Goal: Task Accomplishment & Management: Complete application form

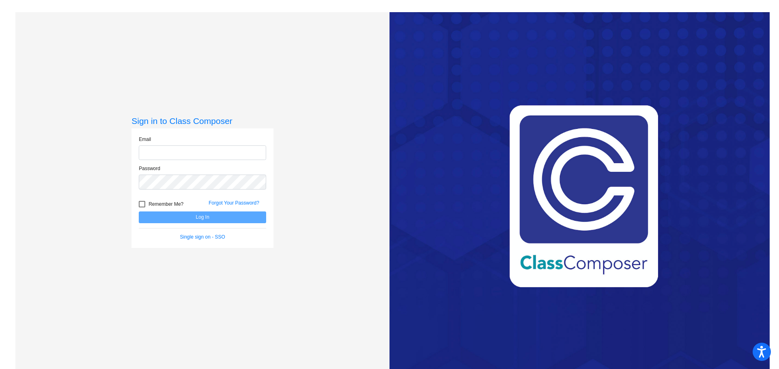
type input "[EMAIL_ADDRESS][DOMAIN_NAME]"
click at [206, 215] on button "Log In" at bounding box center [202, 218] width 127 height 12
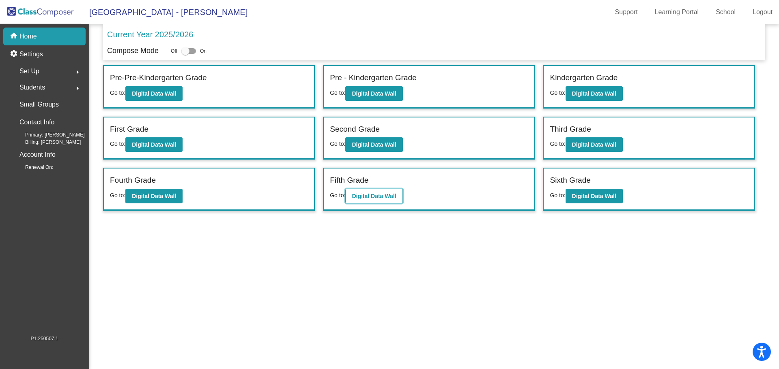
click at [375, 197] on b "Digital Data Wall" at bounding box center [374, 196] width 44 height 6
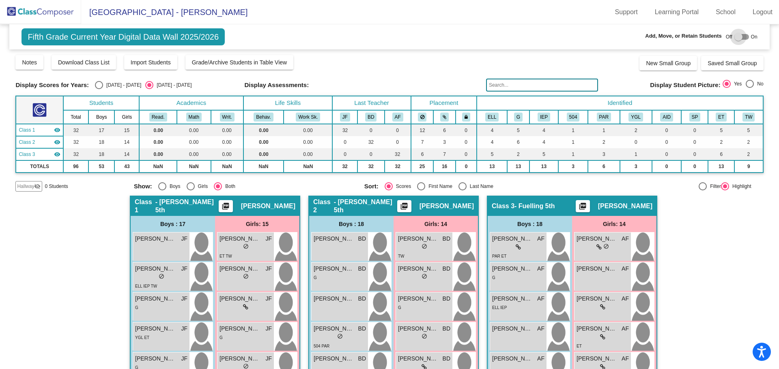
click at [735, 36] on div at bounding box center [738, 37] width 8 height 8
checkbox input "true"
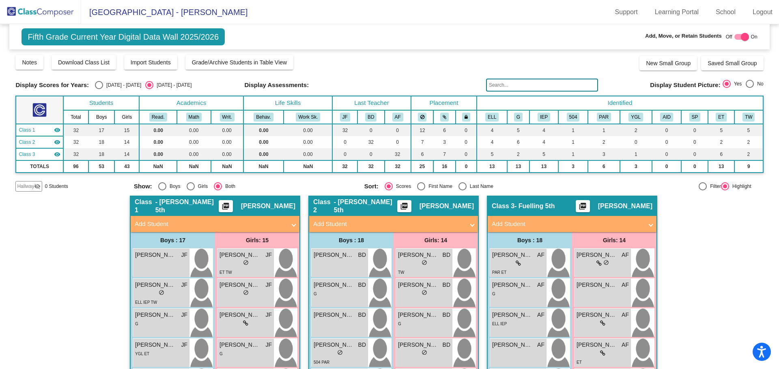
click at [28, 186] on span "Hallway" at bounding box center [25, 186] width 17 height 7
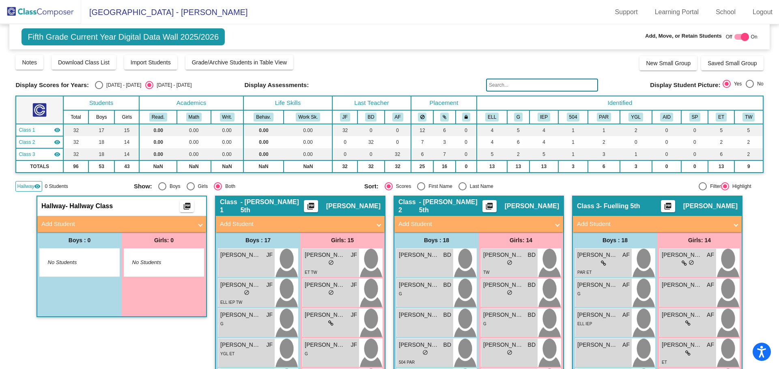
click at [62, 222] on mat-panel-title "Add Student" at bounding box center [116, 224] width 151 height 9
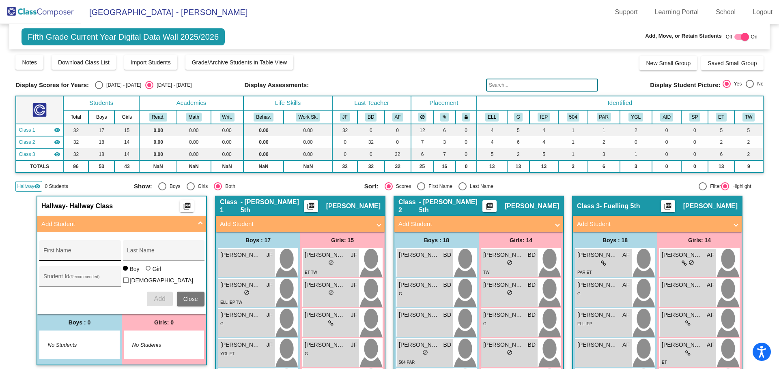
click at [77, 250] on div "First Name" at bounding box center [79, 253] width 73 height 17
type input "Lily"
type input "[PERSON_NAME]"
click at [147, 271] on div at bounding box center [148, 268] width 5 height 5
click at [148, 273] on input "Girl" at bounding box center [148, 273] width 0 height 0
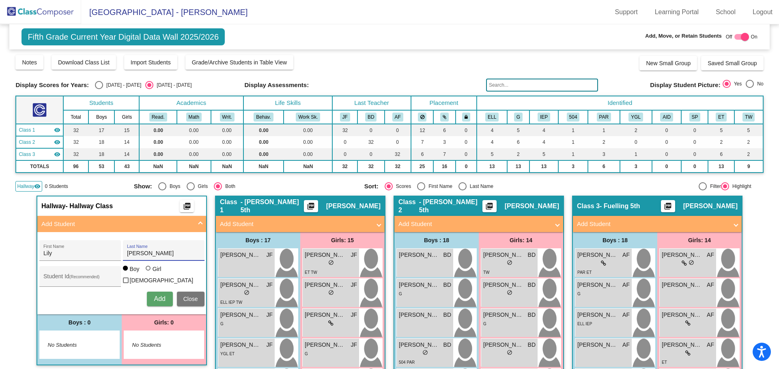
radio input "true"
click at [158, 298] on span "Add" at bounding box center [159, 299] width 11 height 7
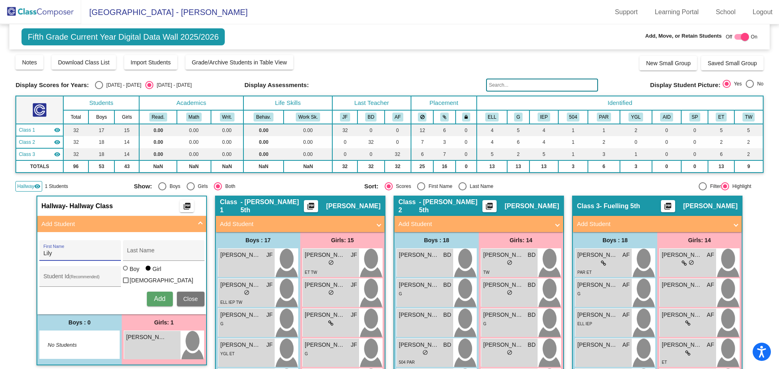
type input "Lily"
type input "[PERSON_NAME]"
click at [158, 298] on span "Add" at bounding box center [159, 299] width 11 height 7
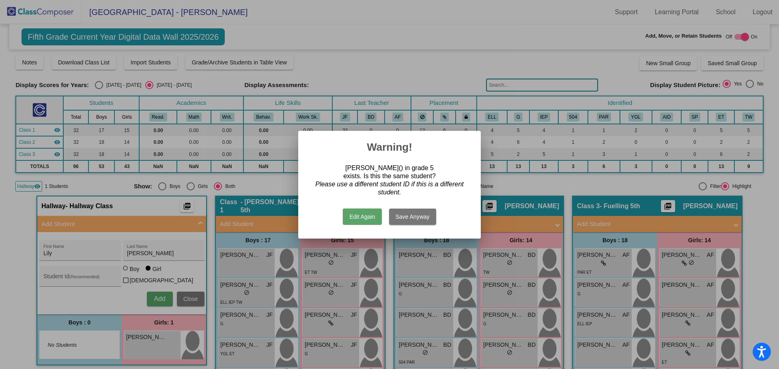
click at [367, 216] on button "Edit Again" at bounding box center [362, 217] width 39 height 16
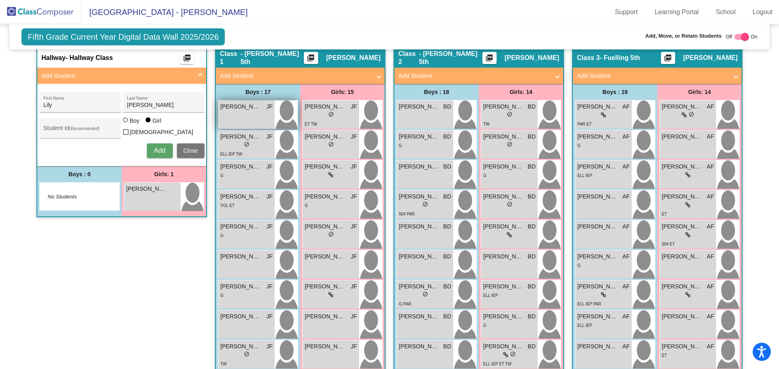
scroll to position [108, 0]
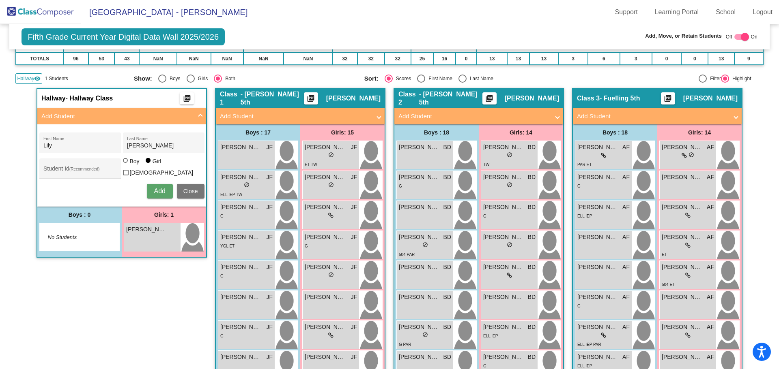
click at [183, 188] on span "Close" at bounding box center [190, 191] width 15 height 6
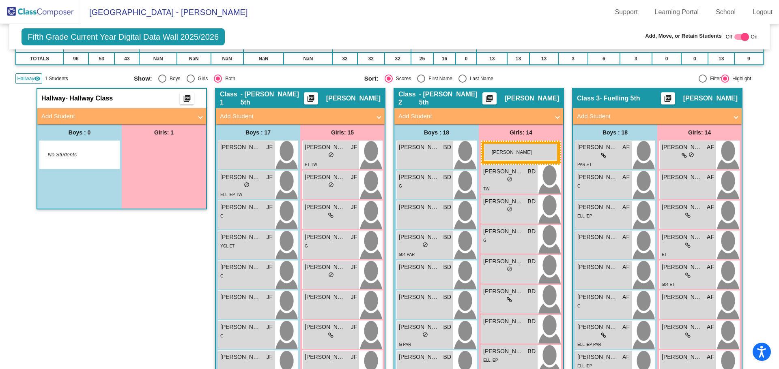
drag, startPoint x: 149, startPoint y: 154, endPoint x: 484, endPoint y: 144, distance: 335.1
